Goal: Information Seeking & Learning: Learn about a topic

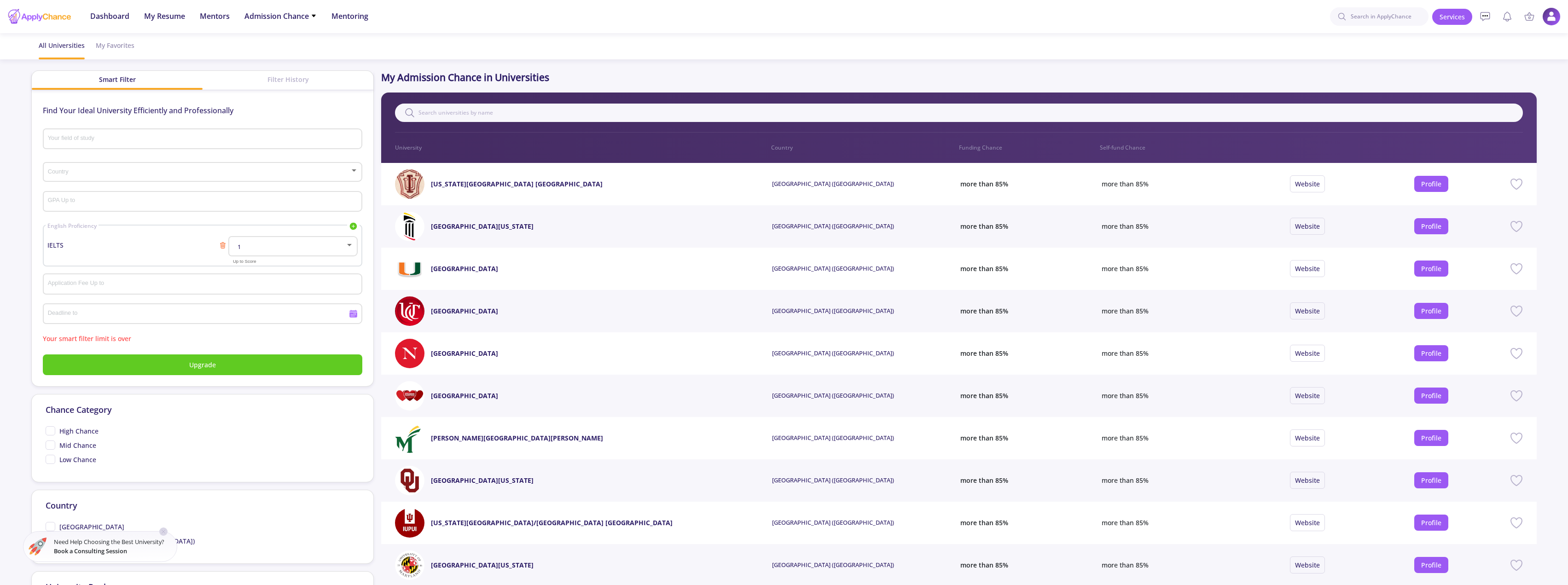
click at [165, 530] on icon at bounding box center [163, 532] width 8 height 8
click at [264, 84] on div "Filter History" at bounding box center [288, 80] width 171 height 17
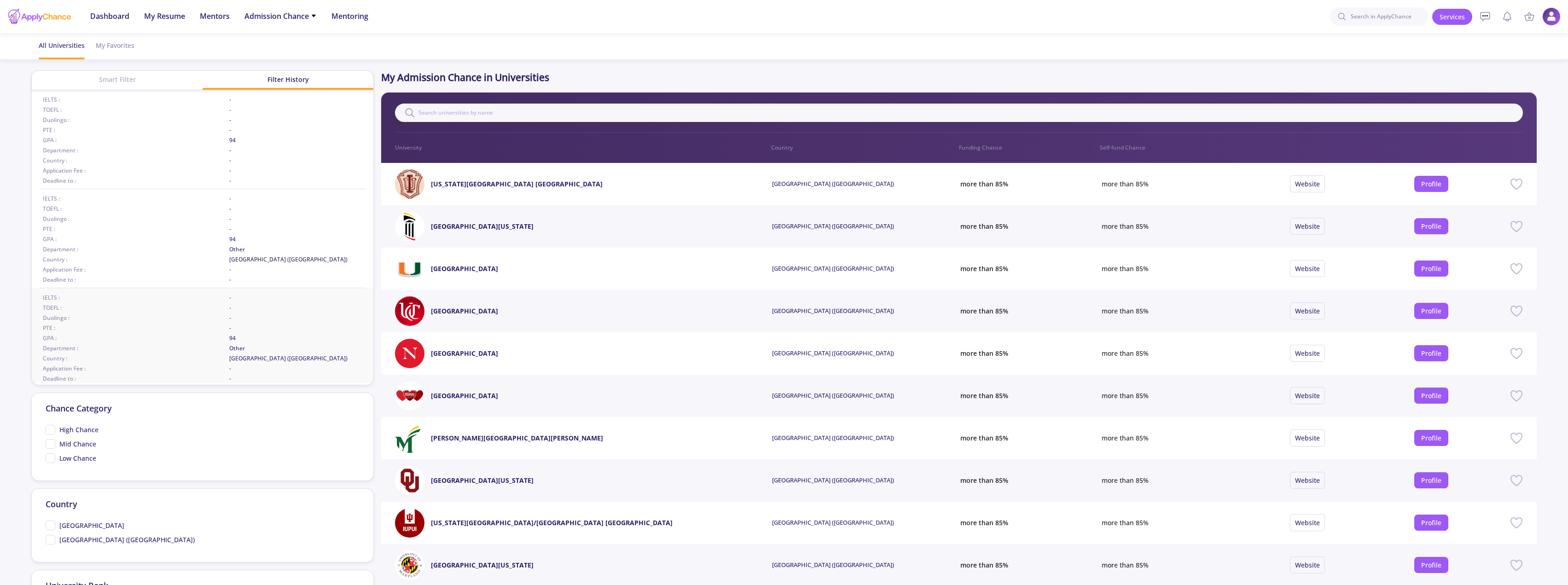
click at [242, 310] on span "-" at bounding box center [296, 308] width 133 height 9
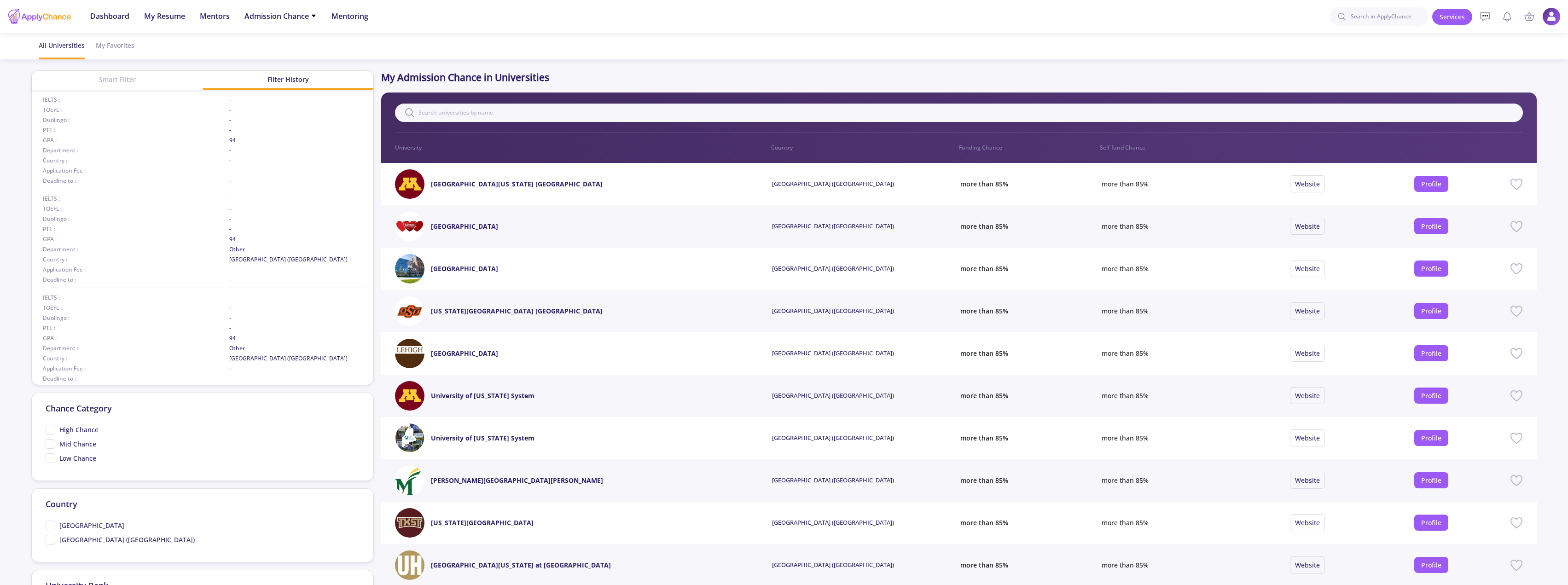
click at [65, 539] on span "[GEOGRAPHIC_DATA] ([GEOGRAPHIC_DATA])" at bounding box center [126, 539] width 135 height 10
click at [52, 539] on input "[GEOGRAPHIC_DATA] ([GEOGRAPHIC_DATA])" at bounding box center [49, 537] width 6 height 6
checkbox input "true"
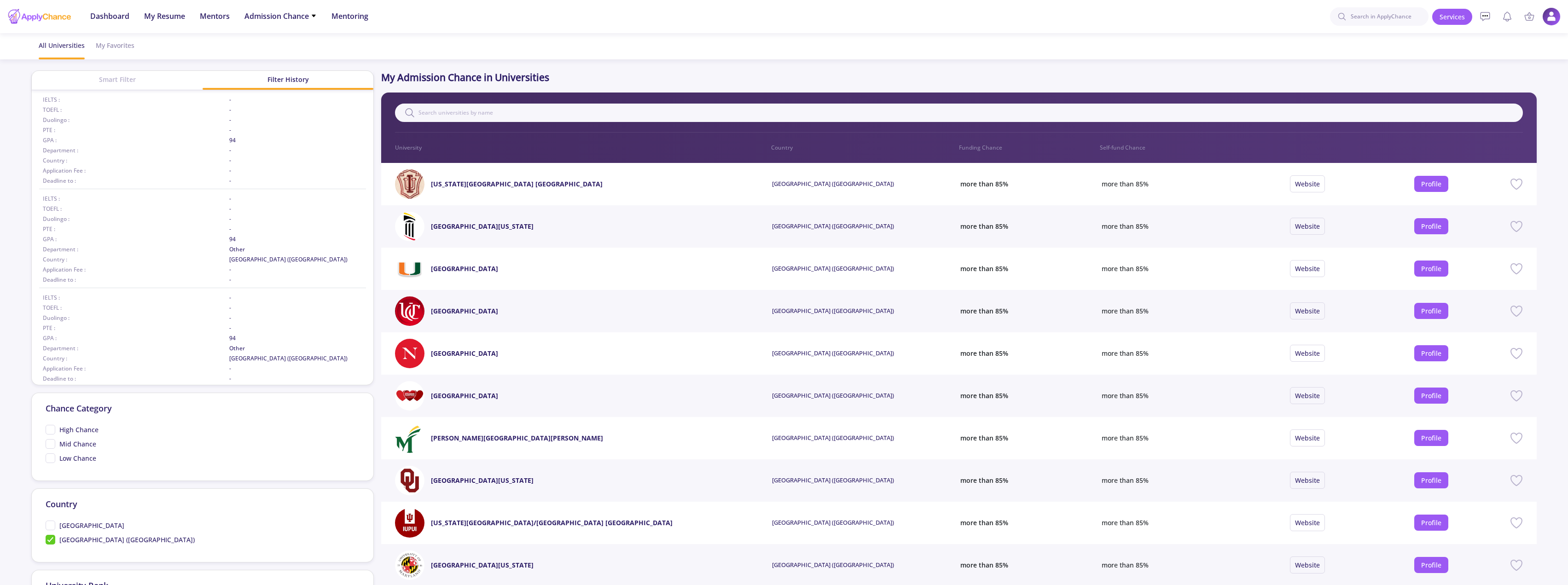
click at [82, 428] on span "High Chance" at bounding box center [79, 430] width 39 height 10
click at [52, 428] on input "High Chance" at bounding box center [49, 428] width 6 height 6
checkbox input "true"
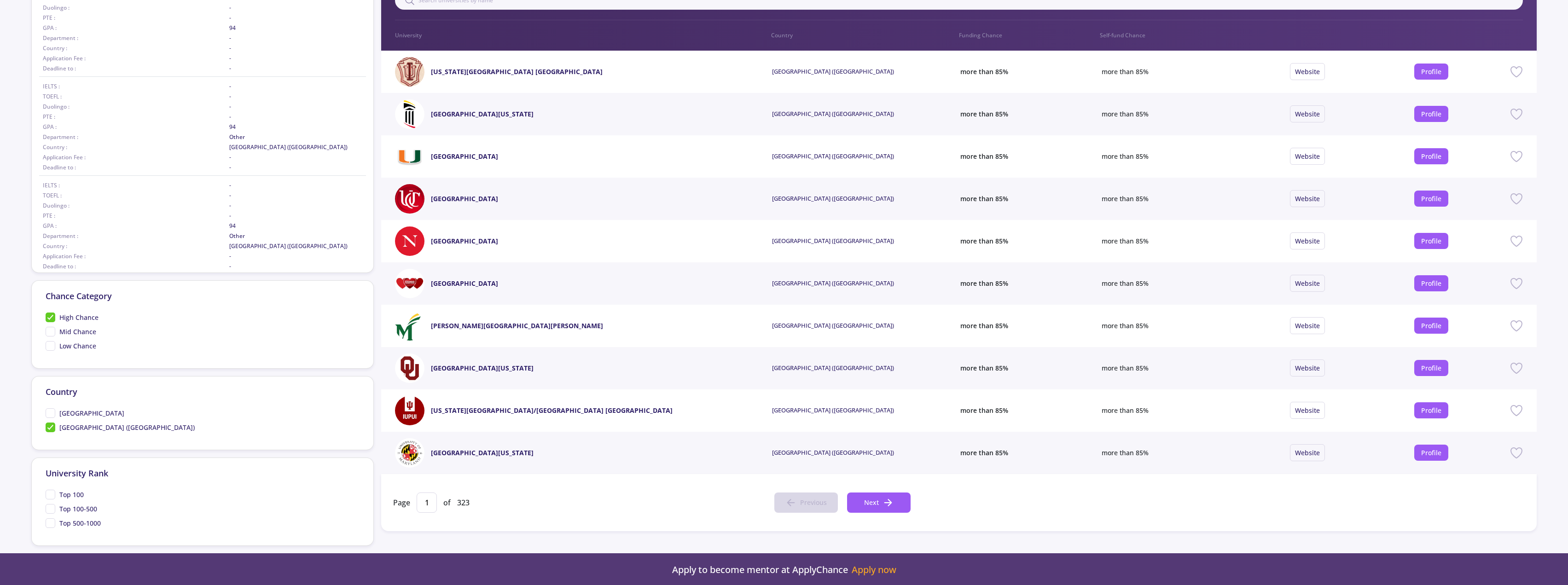
scroll to position [121, 0]
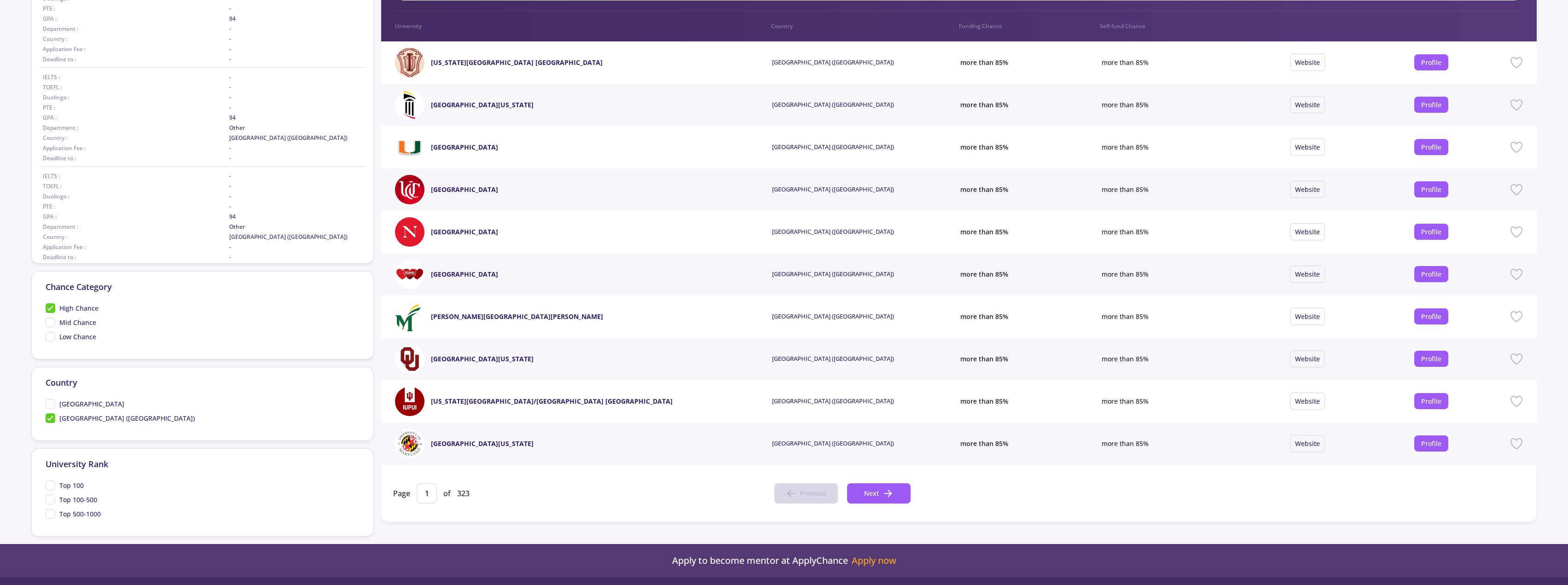
click at [65, 484] on span "Top 100" at bounding box center [71, 485] width 24 height 10
click at [52, 484] on input "Top 100" at bounding box center [49, 483] width 6 height 6
checkbox input "true"
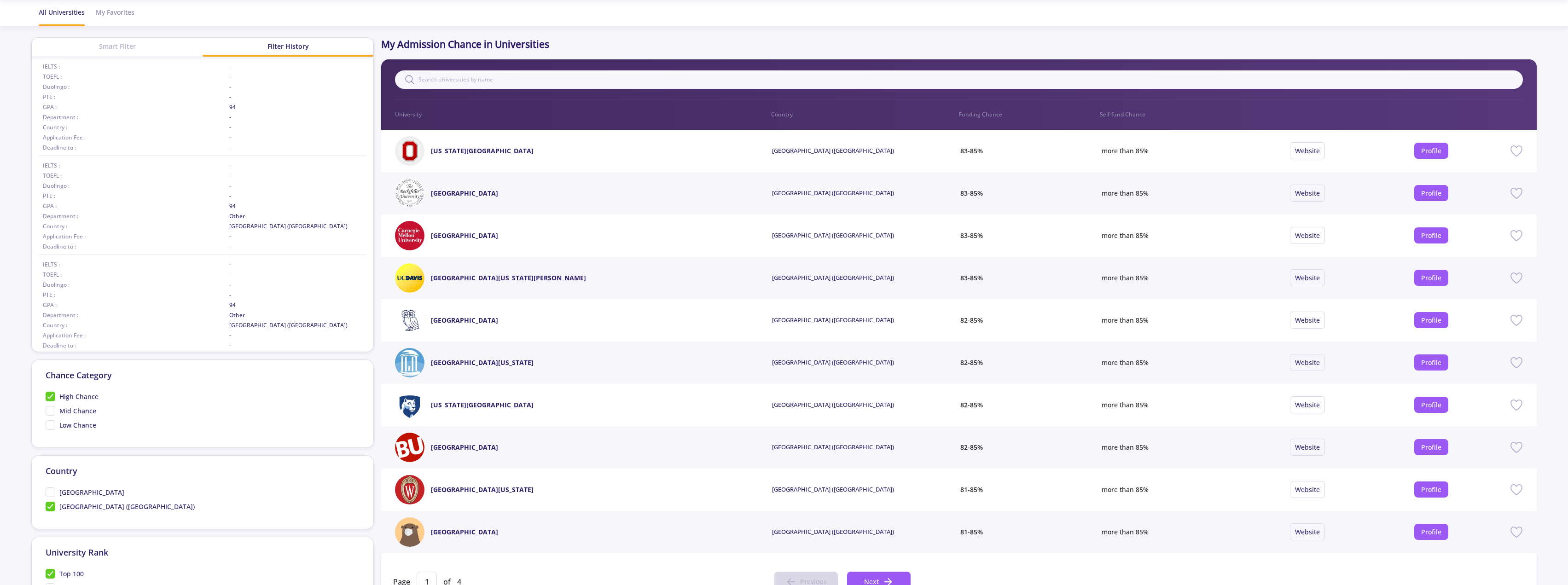
scroll to position [64, 0]
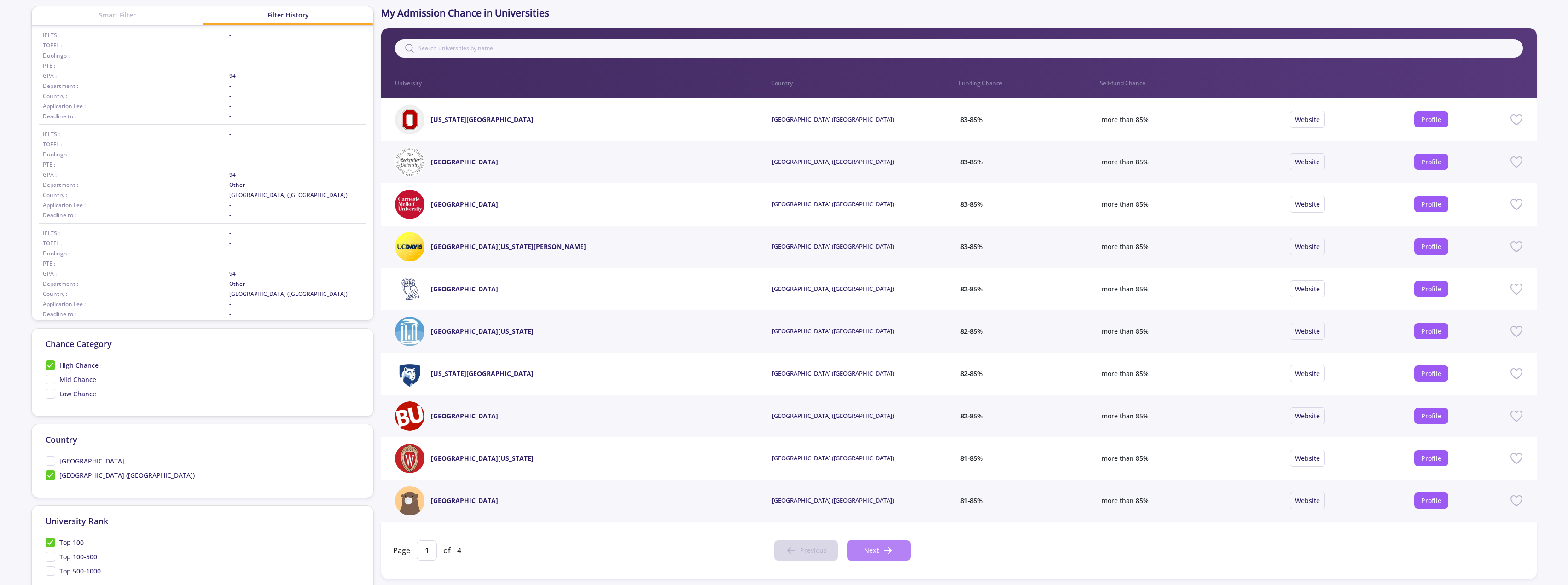
click at [888, 550] on line at bounding box center [888, 550] width 7 height 0
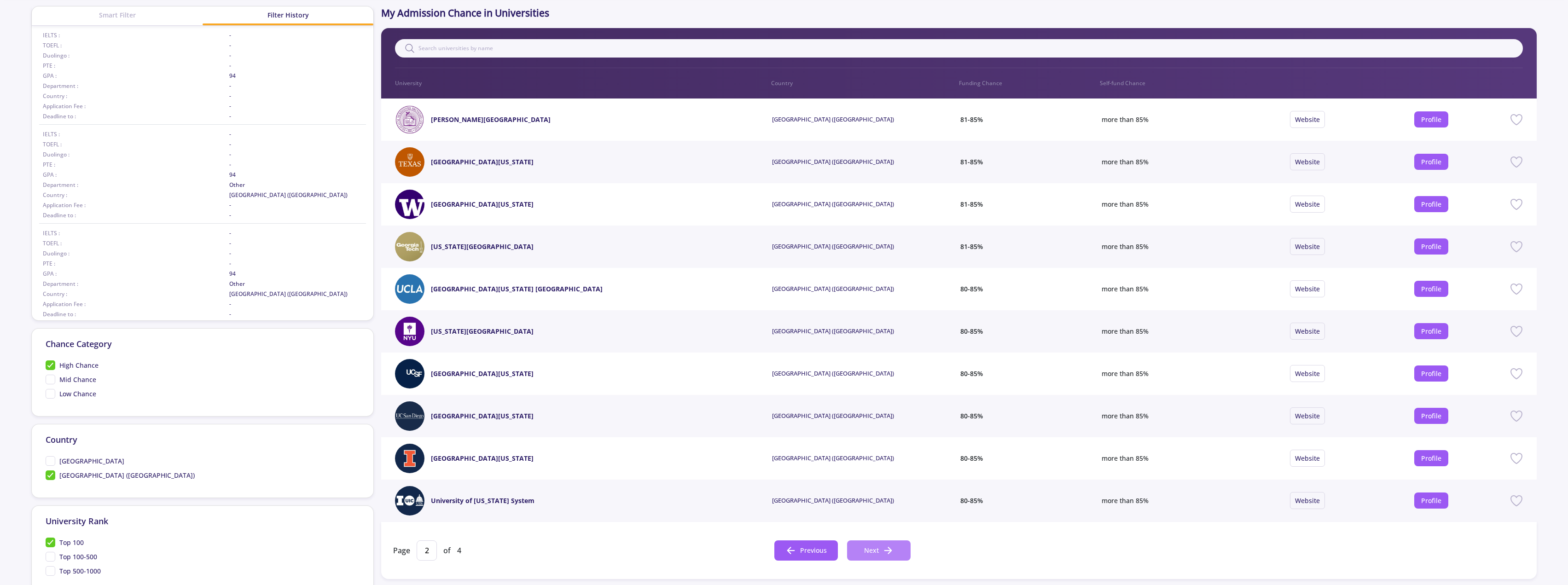
click at [888, 550] on line at bounding box center [888, 550] width 7 height 0
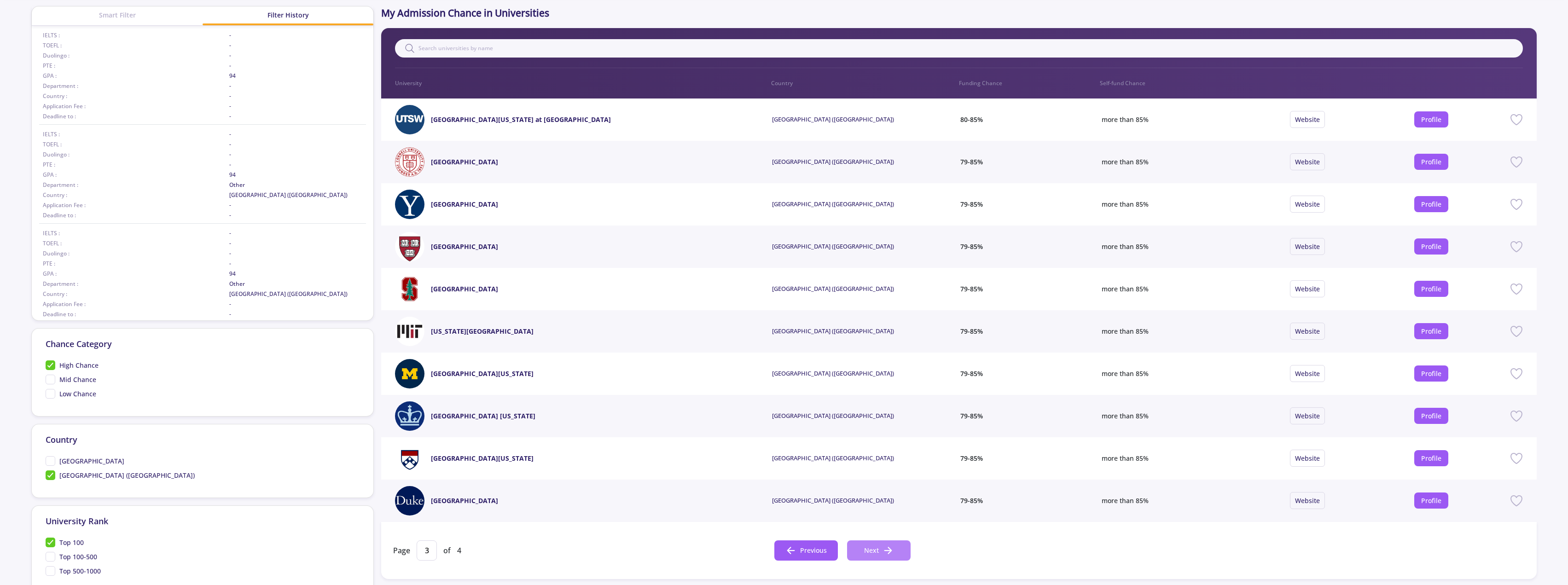
click at [888, 550] on line at bounding box center [888, 550] width 7 height 0
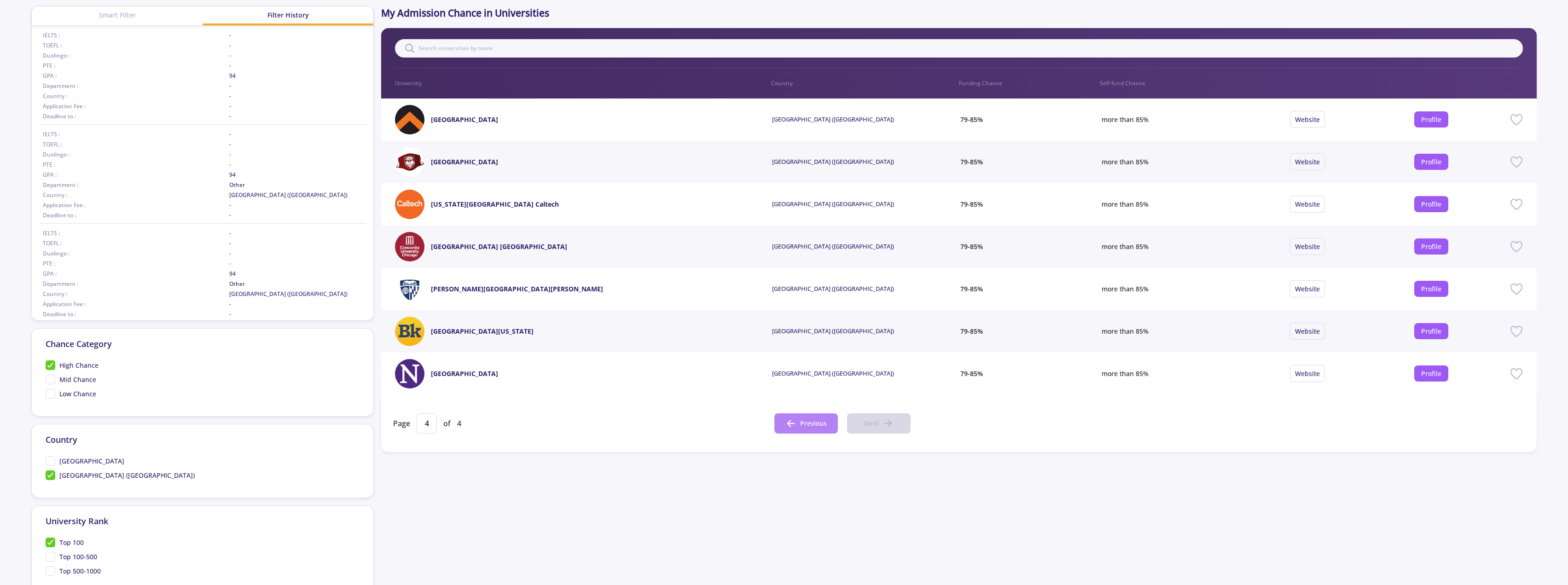
click at [800, 422] on span "Previous" at bounding box center [813, 423] width 26 height 10
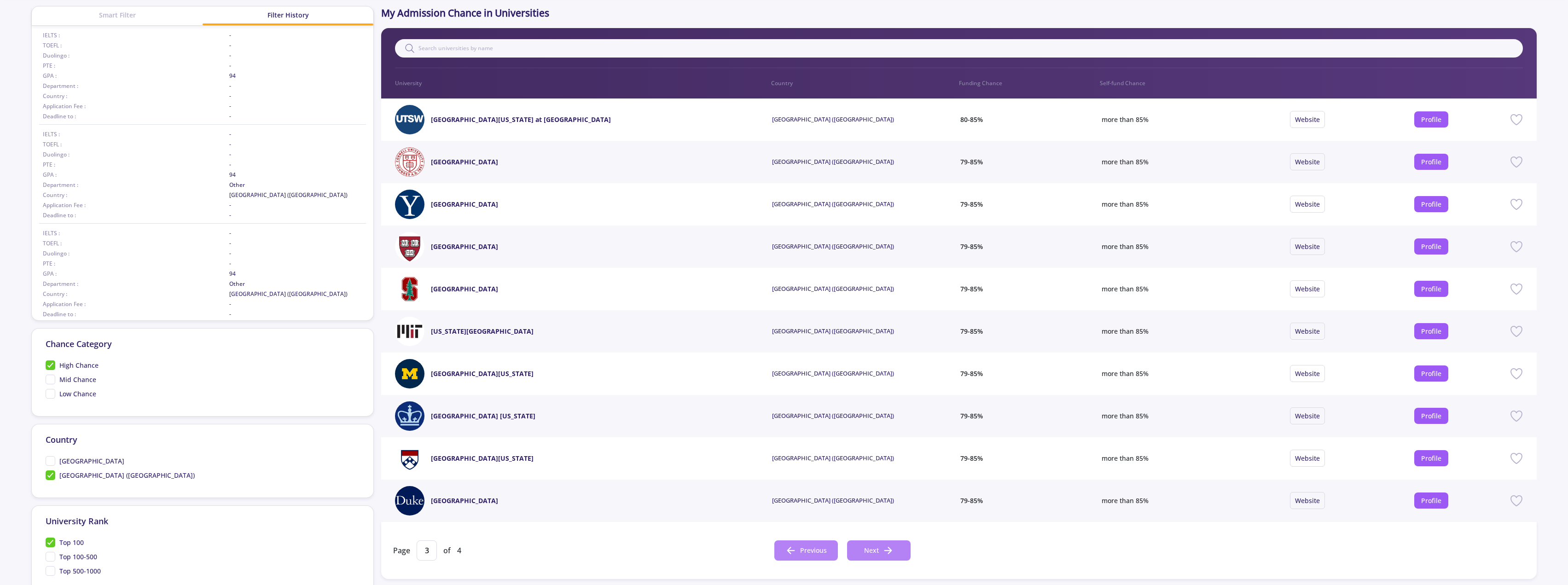
click at [790, 548] on polyline at bounding box center [788, 550] width 3 height 7
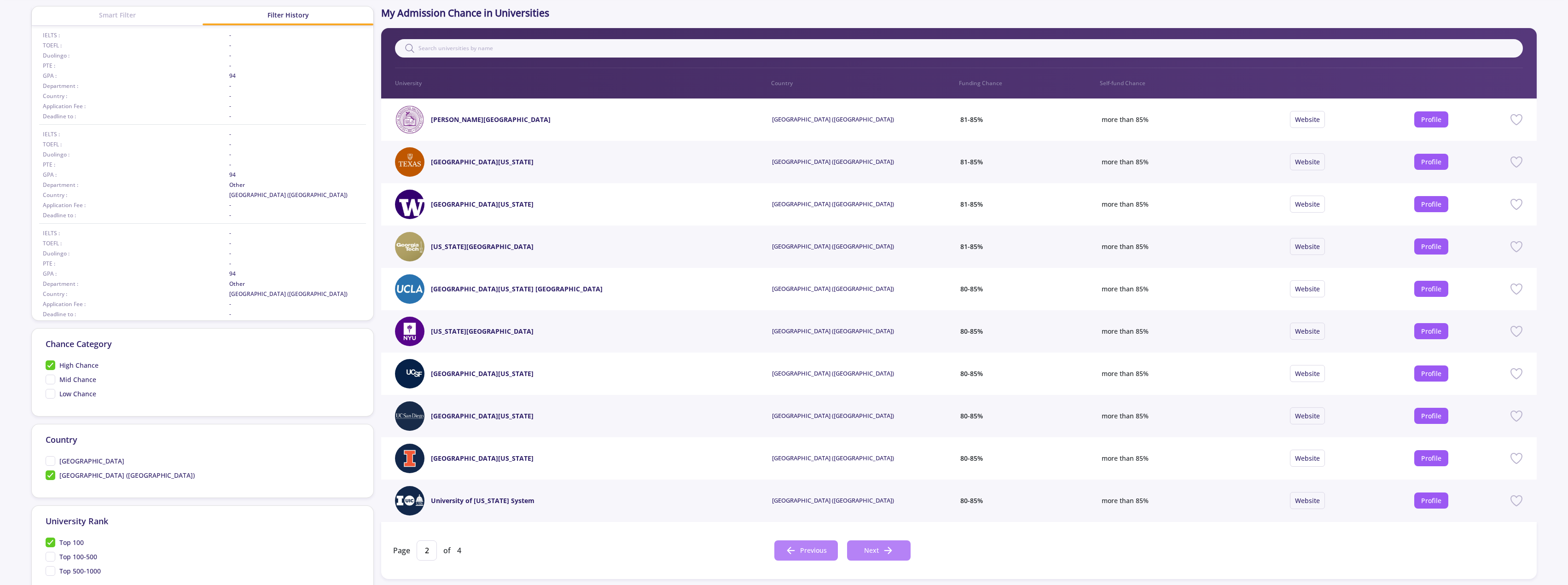
click at [790, 548] on polyline at bounding box center [788, 550] width 3 height 7
type input "1"
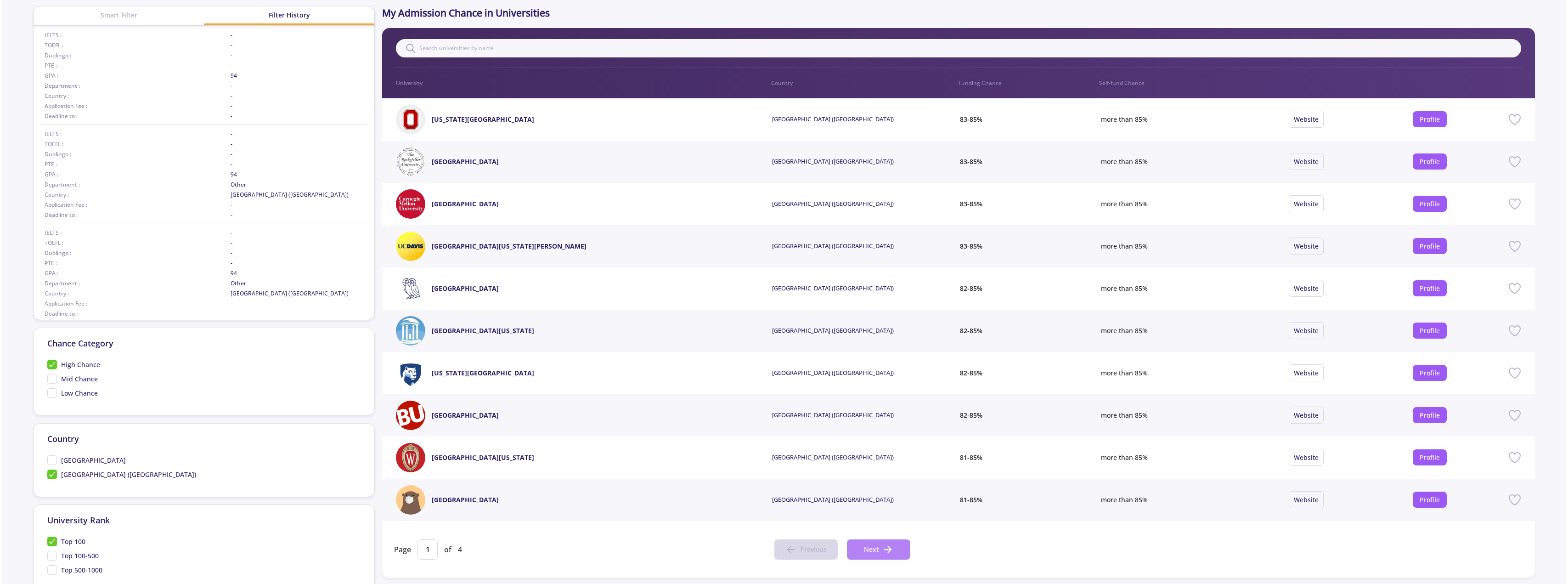
scroll to position [0, 0]
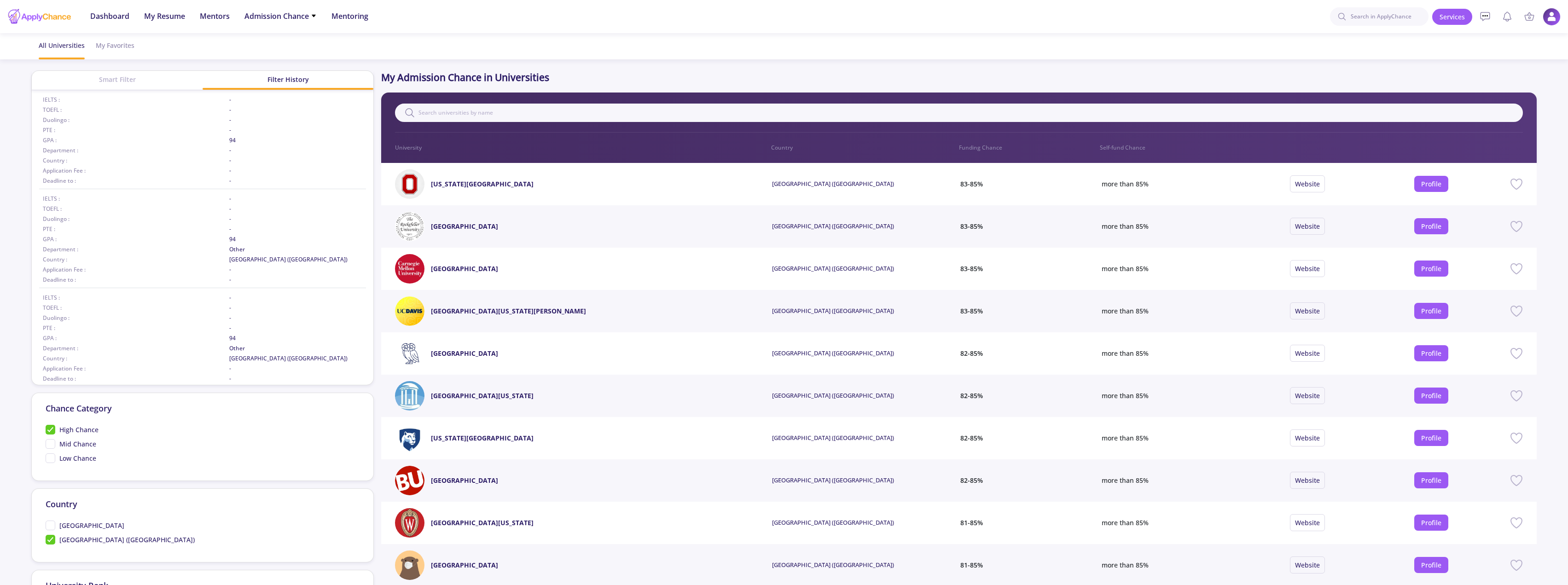
click at [1550, 20] on img at bounding box center [1551, 17] width 17 height 17
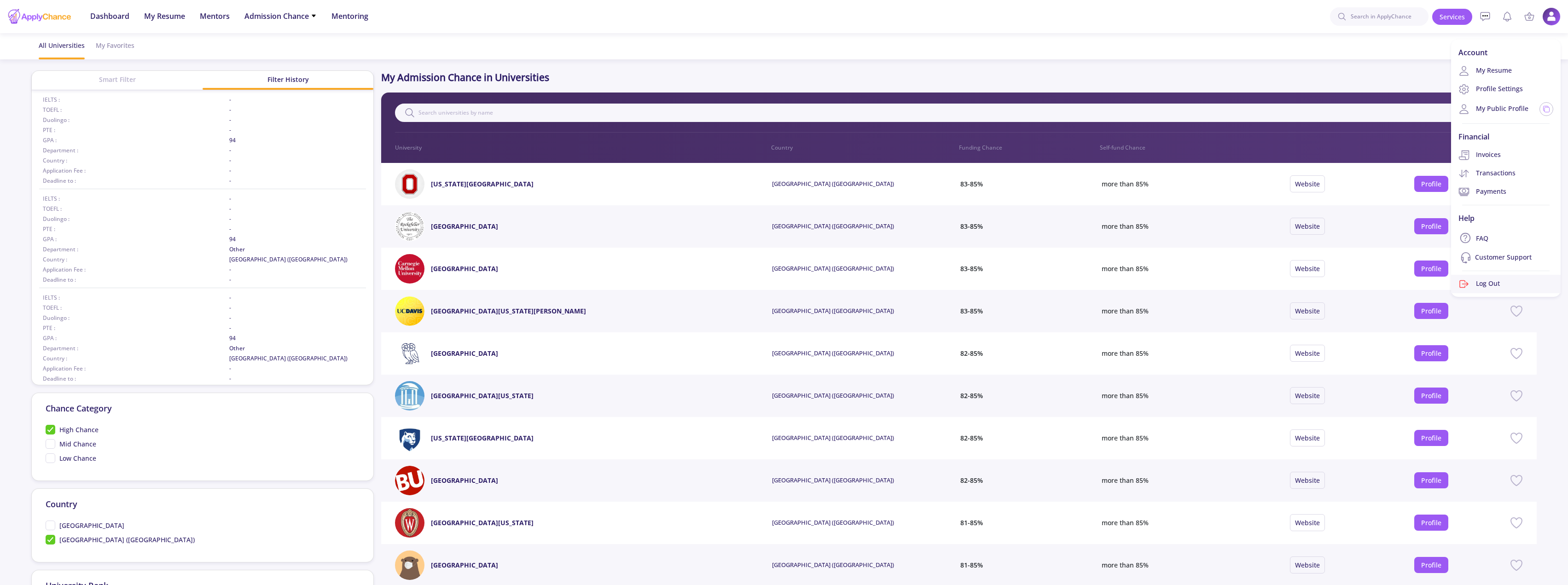
click at [1480, 278] on link "Log Out" at bounding box center [1506, 284] width 110 height 18
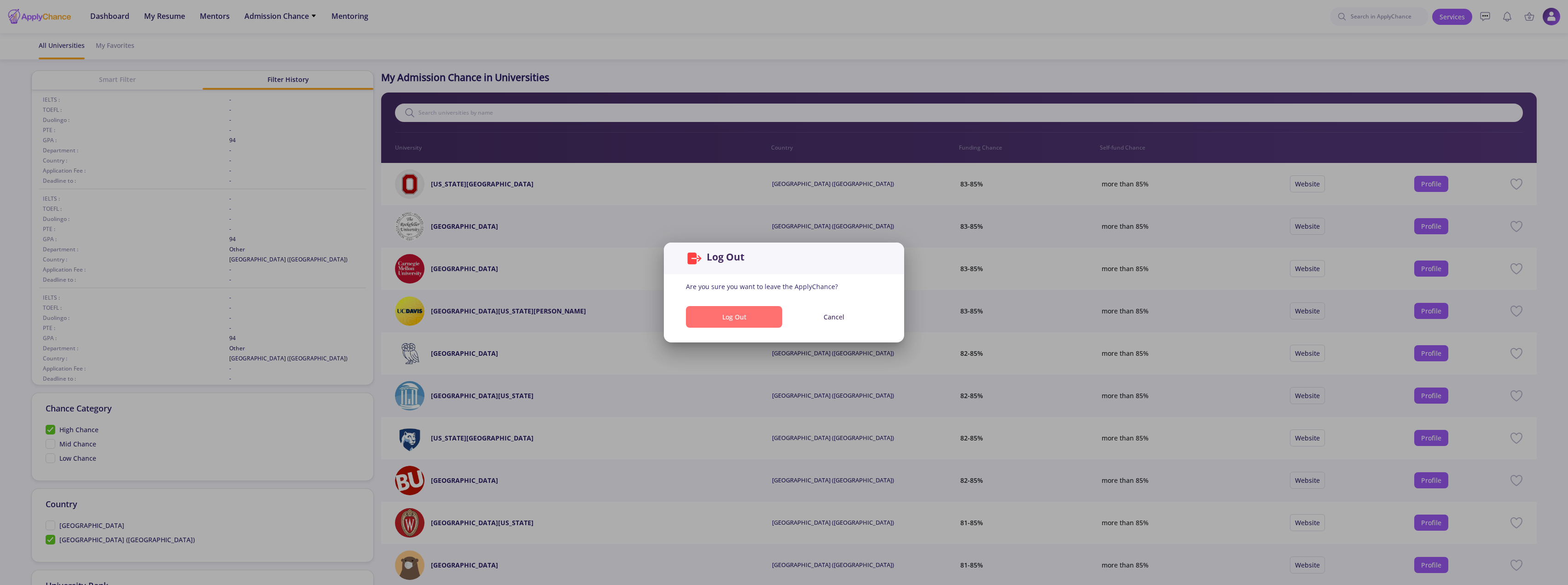
click at [731, 308] on button "Log Out" at bounding box center [734, 317] width 96 height 21
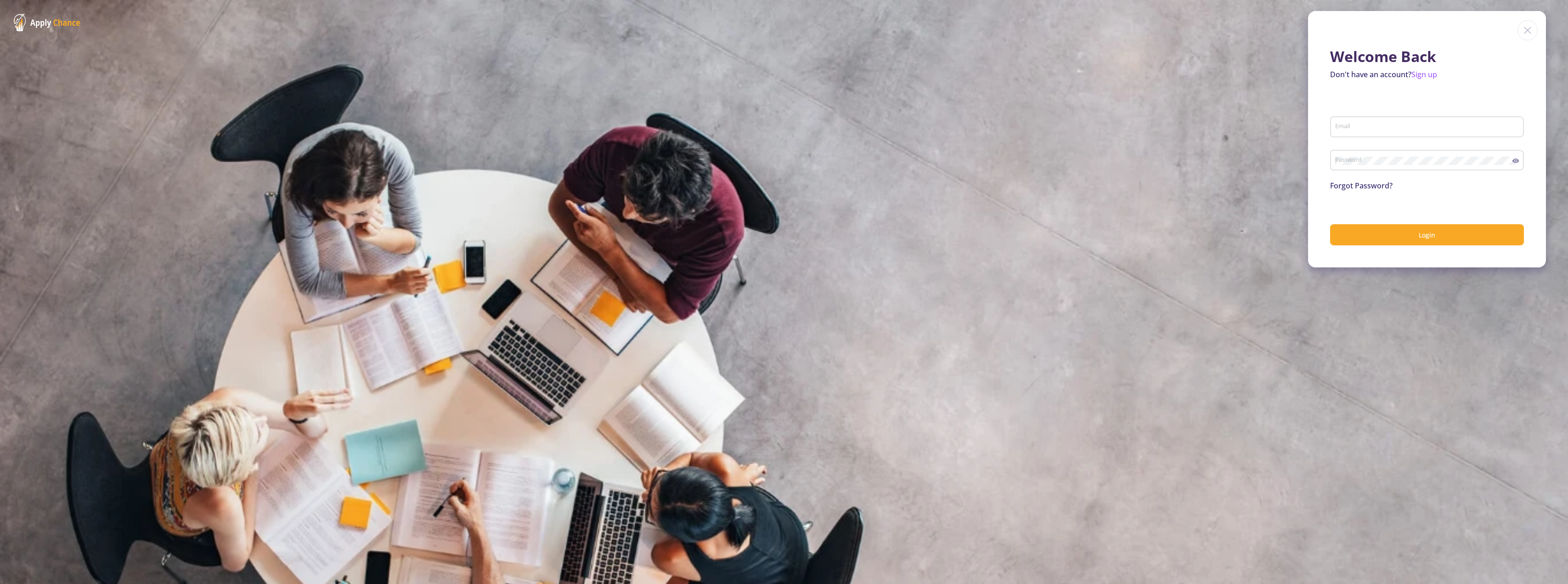
type input "[EMAIL_ADDRESS][DOMAIN_NAME]"
